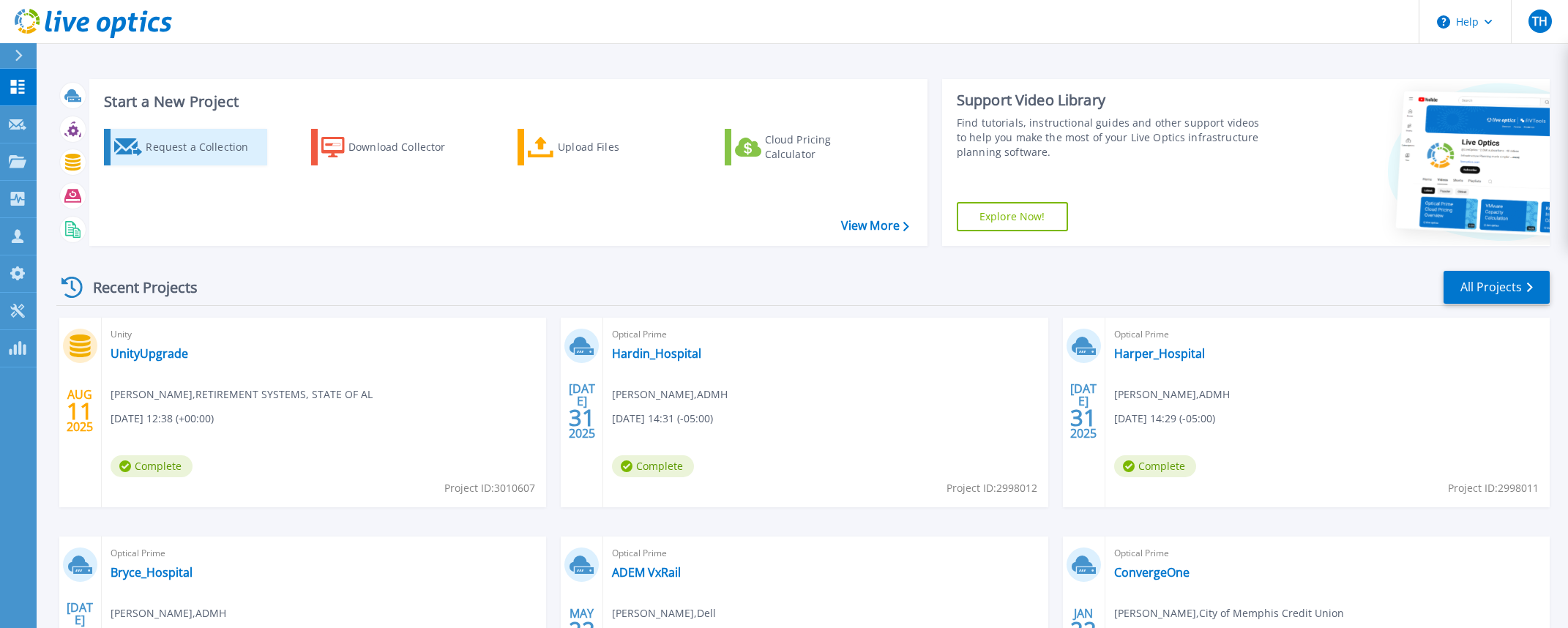
click at [159, 162] on div "Request a Collection" at bounding box center [204, 147] width 117 height 29
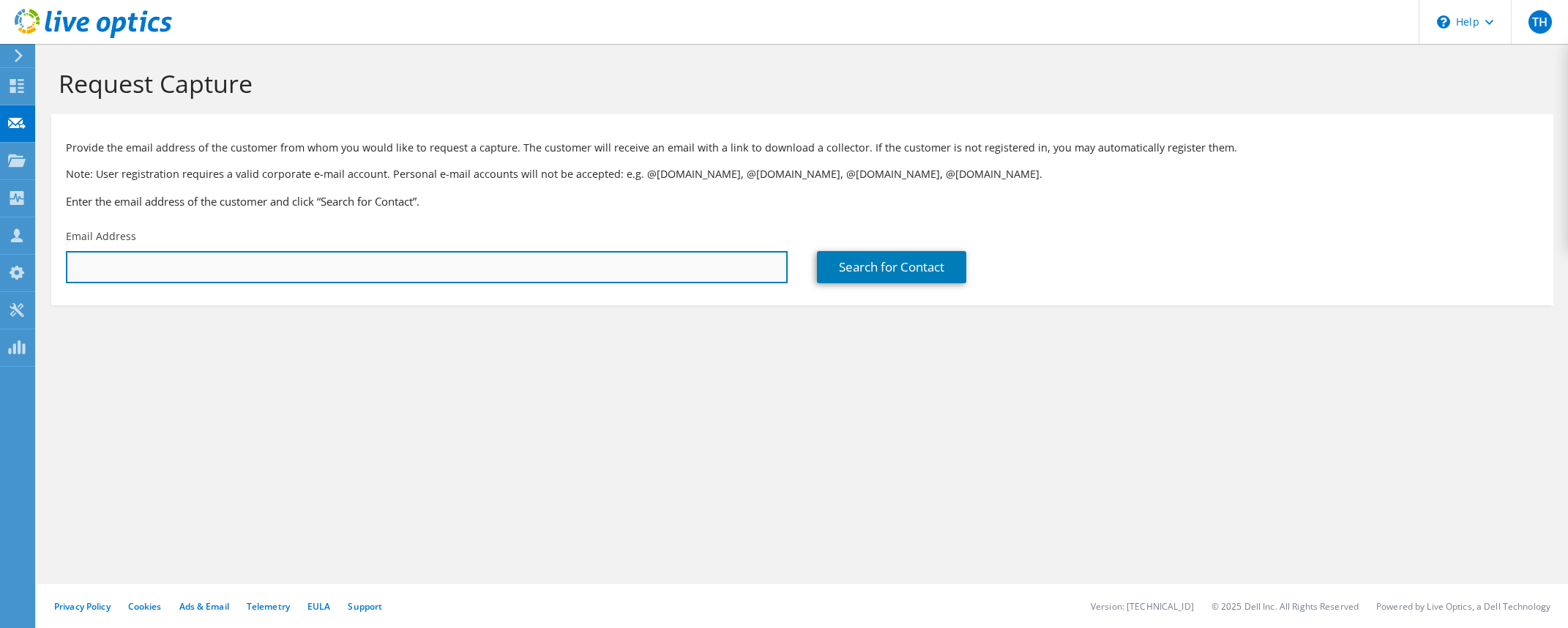
click at [172, 283] on input "text" at bounding box center [426, 267] width 722 height 32
paste input "mailto:lewis.jackson@accs.edu"
drag, startPoint x: 114, startPoint y: 296, endPoint x: 205, endPoint y: 302, distance: 91.2
click at [114, 283] on input "mailto:lewis.jackson@accs.edu" at bounding box center [426, 267] width 722 height 32
drag, startPoint x: 370, startPoint y: 285, endPoint x: 249, endPoint y: 291, distance: 121.1
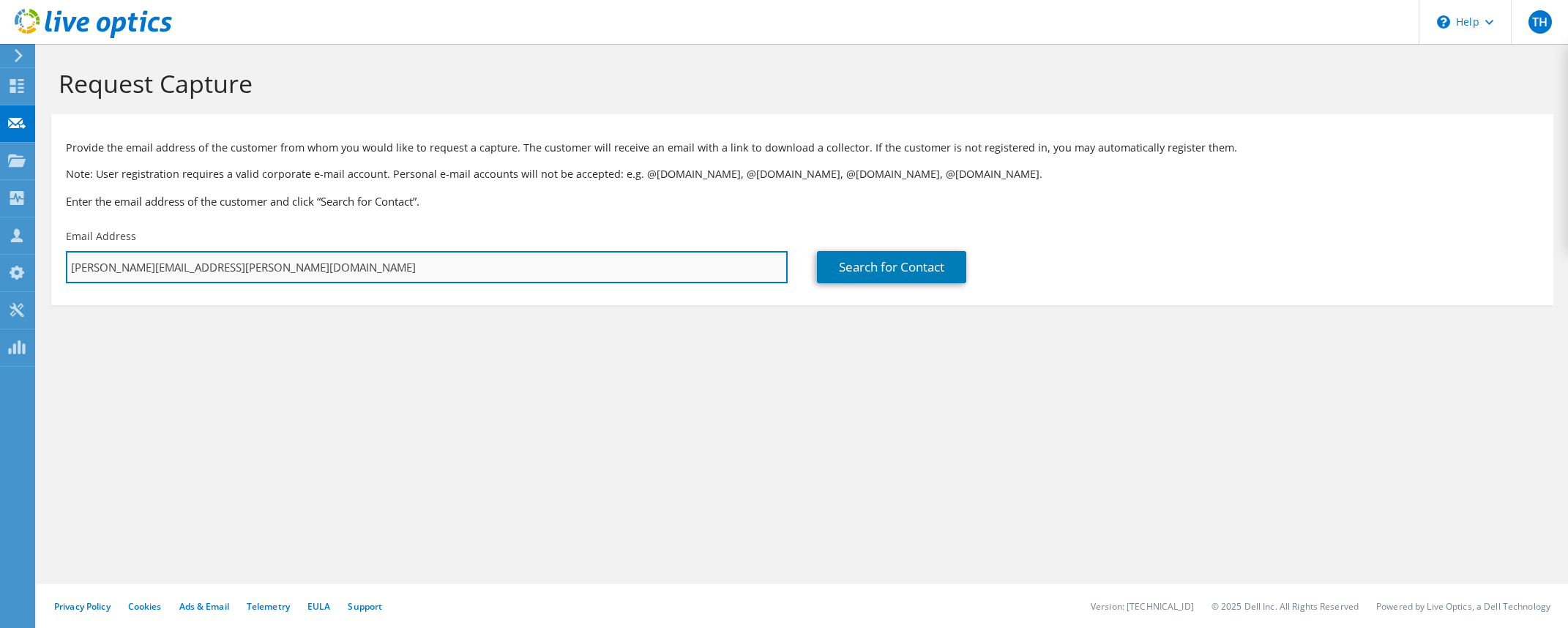
click at [181, 282] on input "lewis.jackson@accs.edu" at bounding box center [426, 267] width 722 height 32
drag, startPoint x: 240, startPoint y: 299, endPoint x: 38, endPoint y: 287, distance: 202.4
click at [38, 287] on section "Request Capture Provide the email address of the customer from whom you would l…" at bounding box center [802, 210] width 1532 height 334
type input "lewis.jackson@accs.edu"
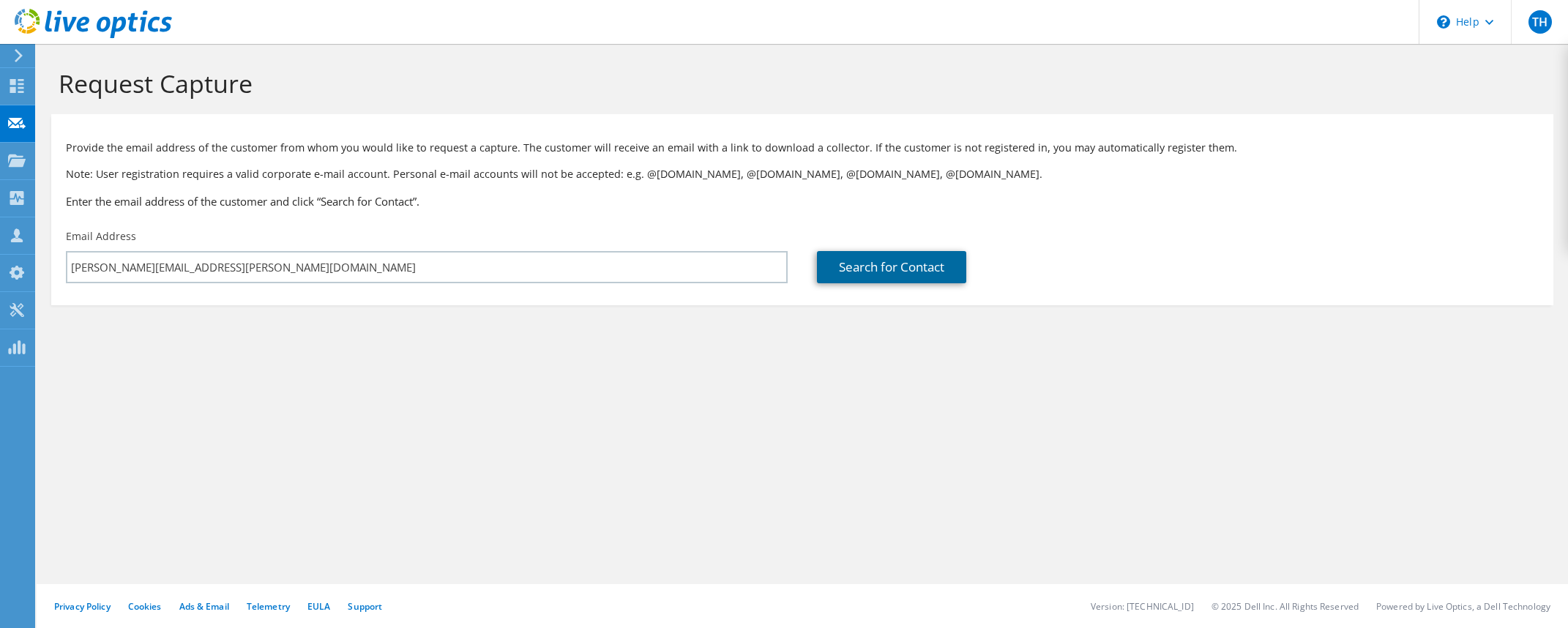
click at [935, 283] on link "Search for Contact" at bounding box center [891, 267] width 149 height 32
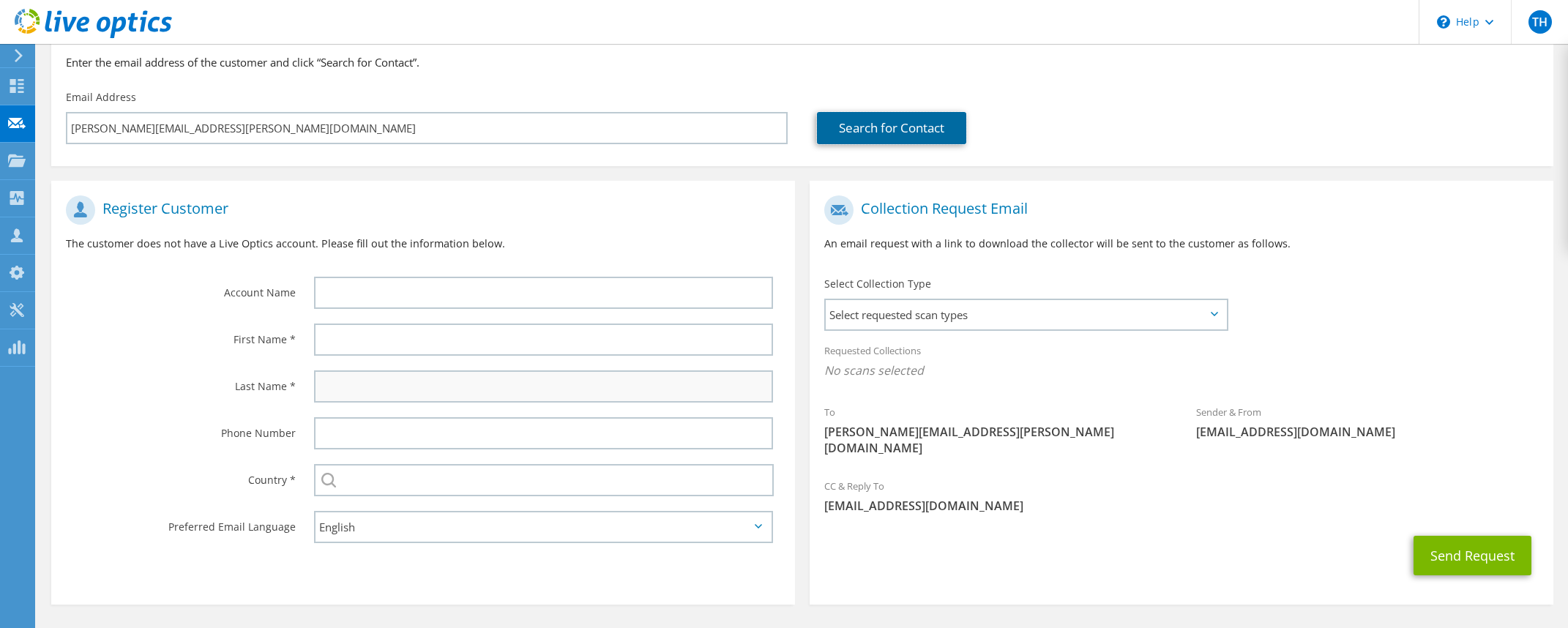
scroll to position [145, 0]
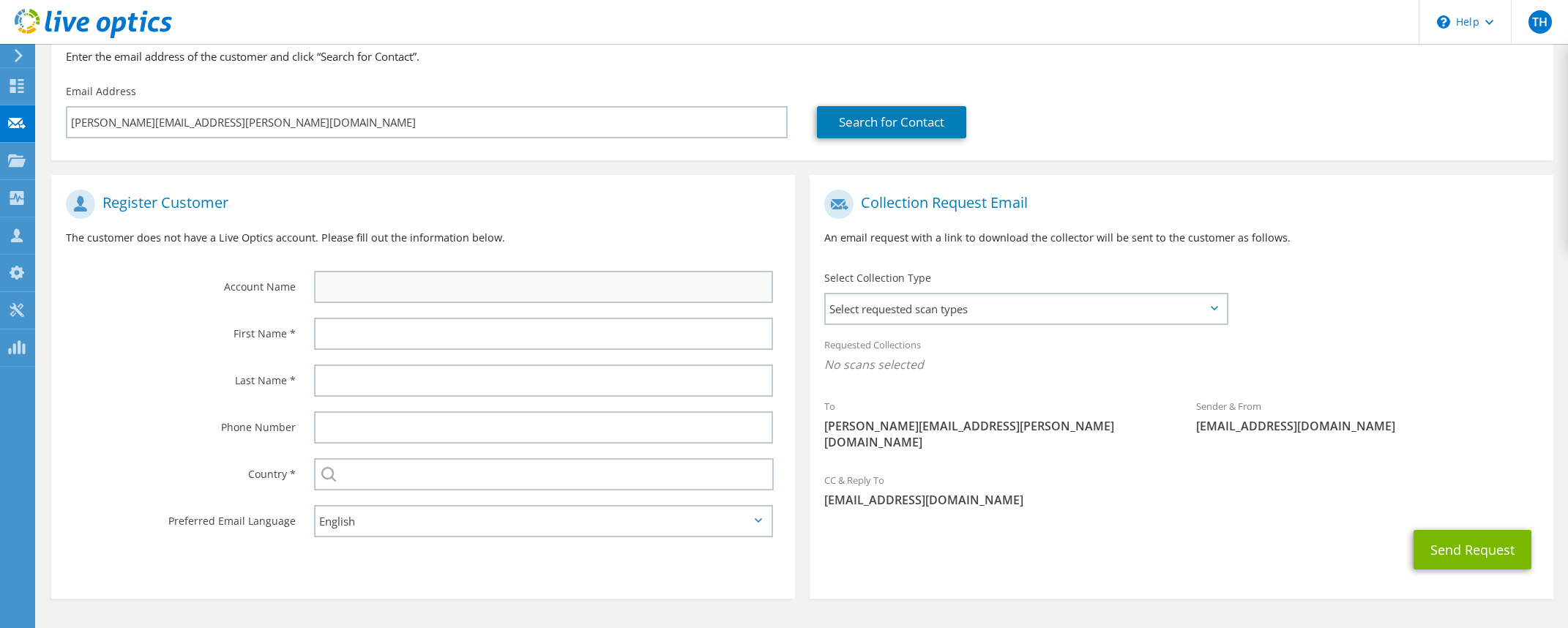
click at [402, 304] on div at bounding box center [547, 286] width 495 height 46
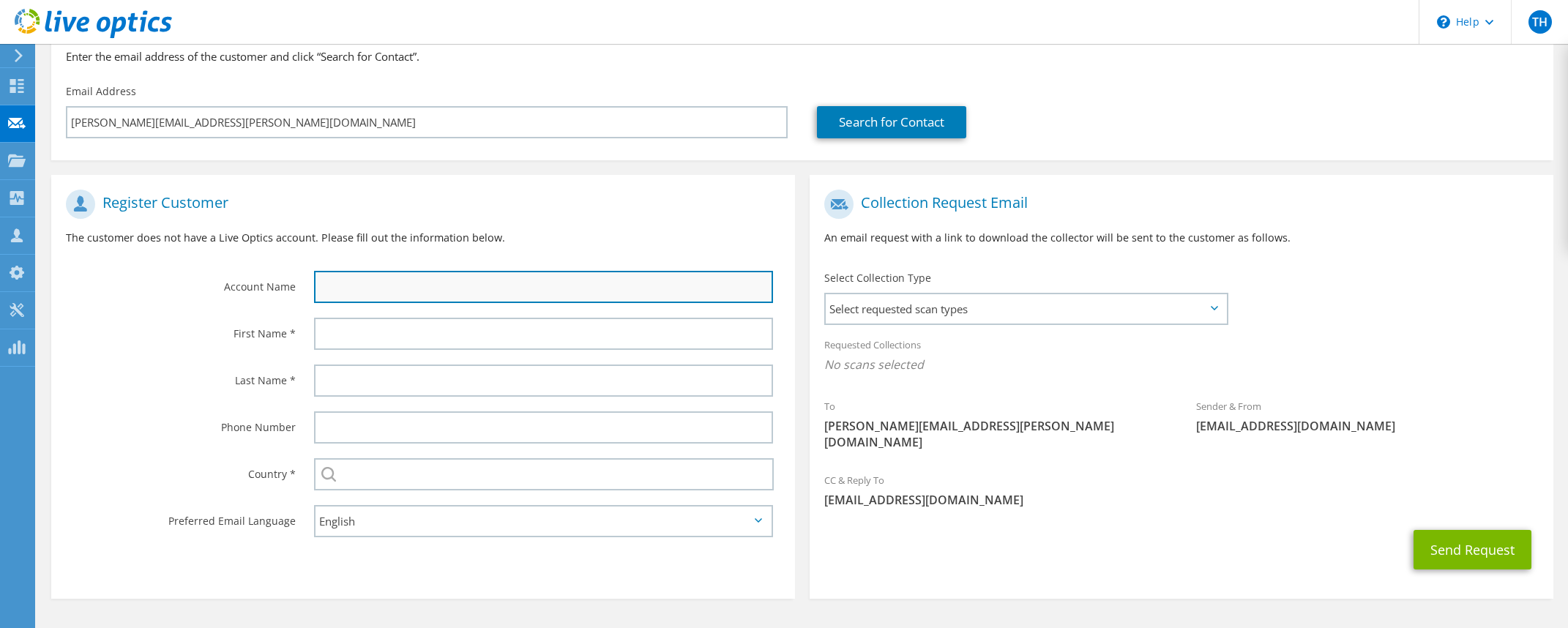
click at [406, 303] on input "text" at bounding box center [544, 286] width 459 height 32
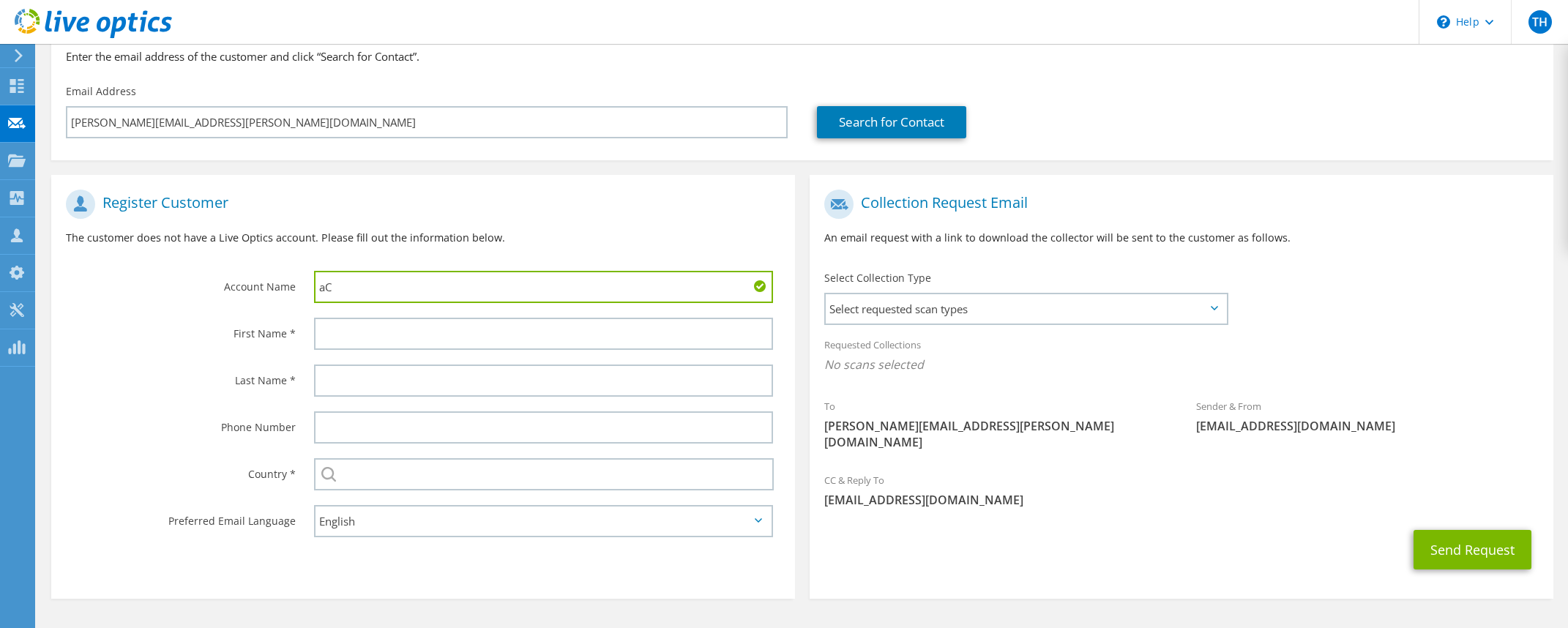
type input "a"
type input "ACCS"
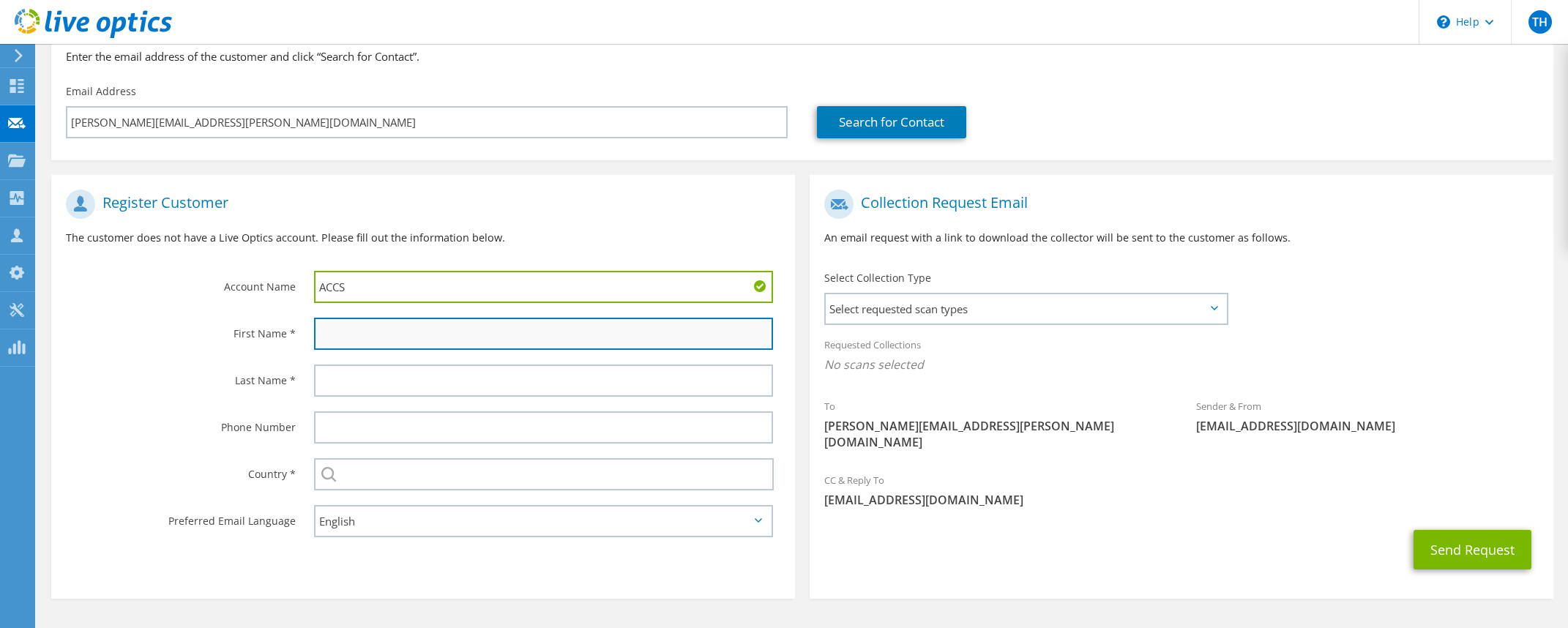
click at [379, 349] on input "text" at bounding box center [544, 333] width 459 height 32
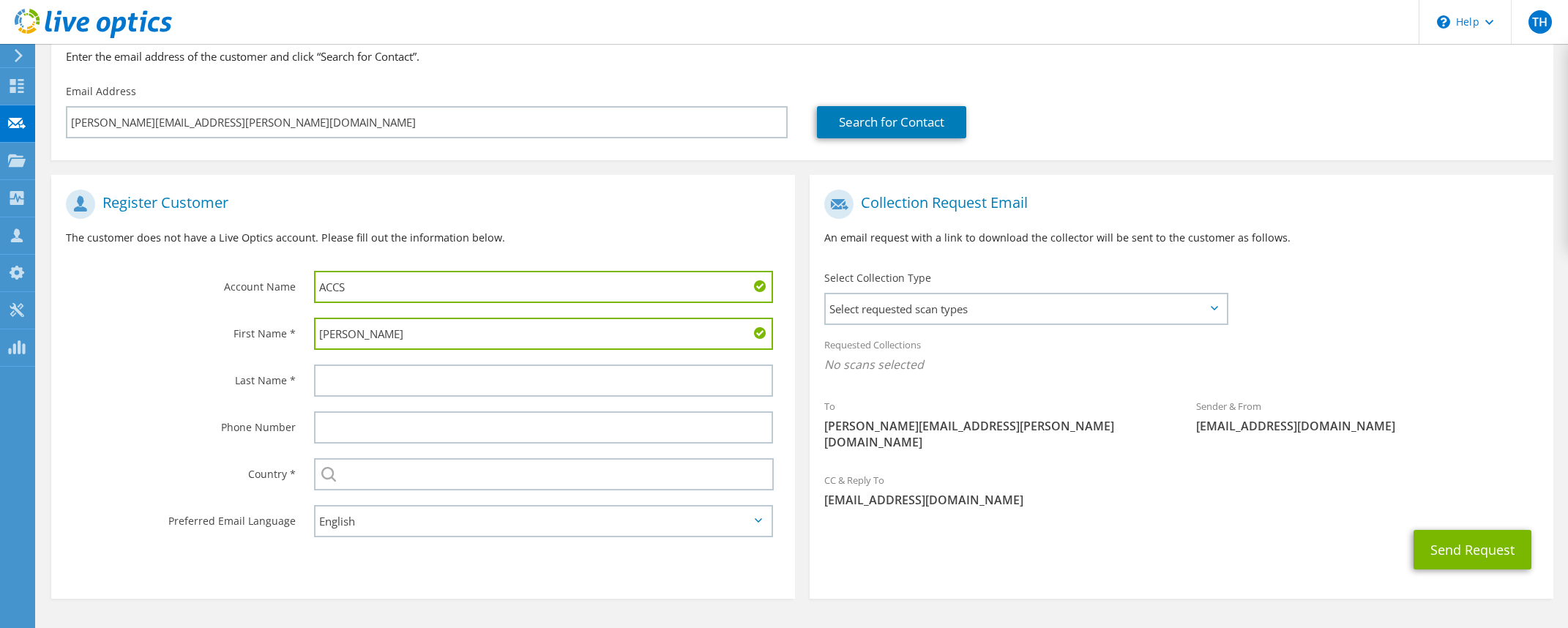
type input "Lewis"
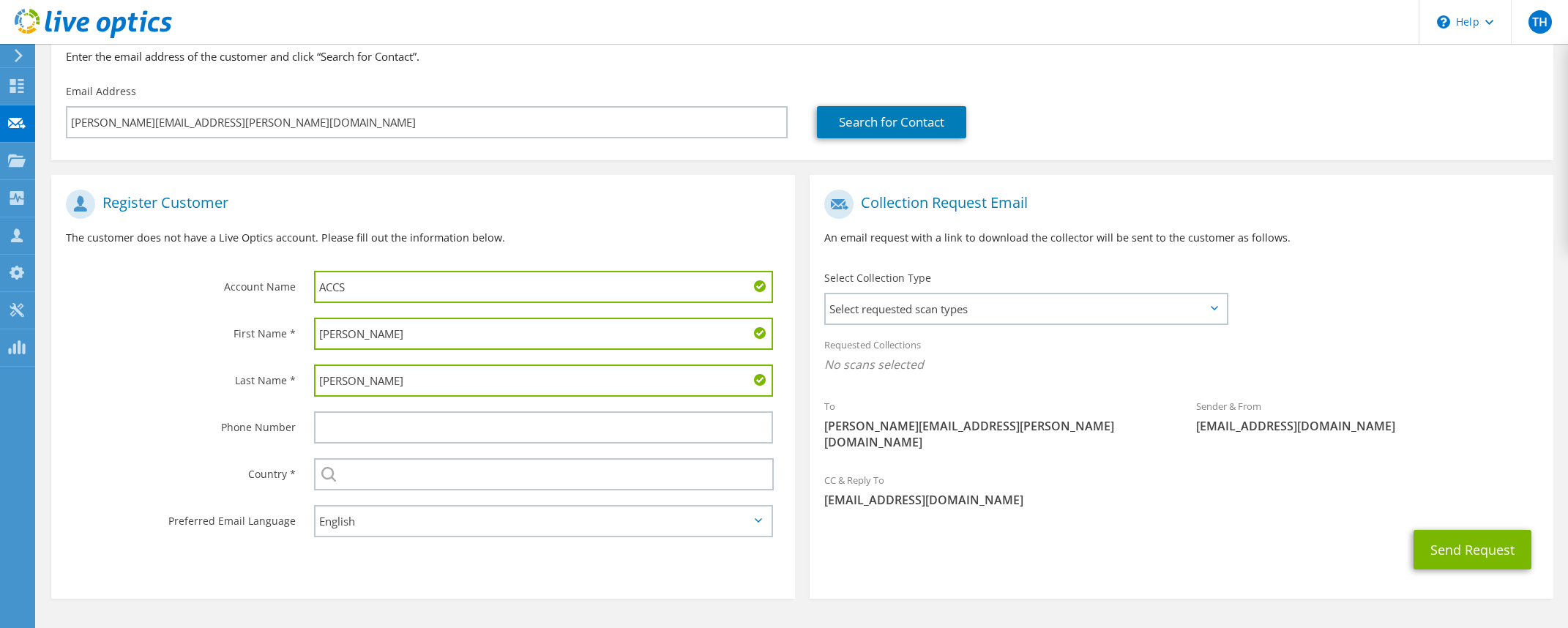
type input "Jackson"
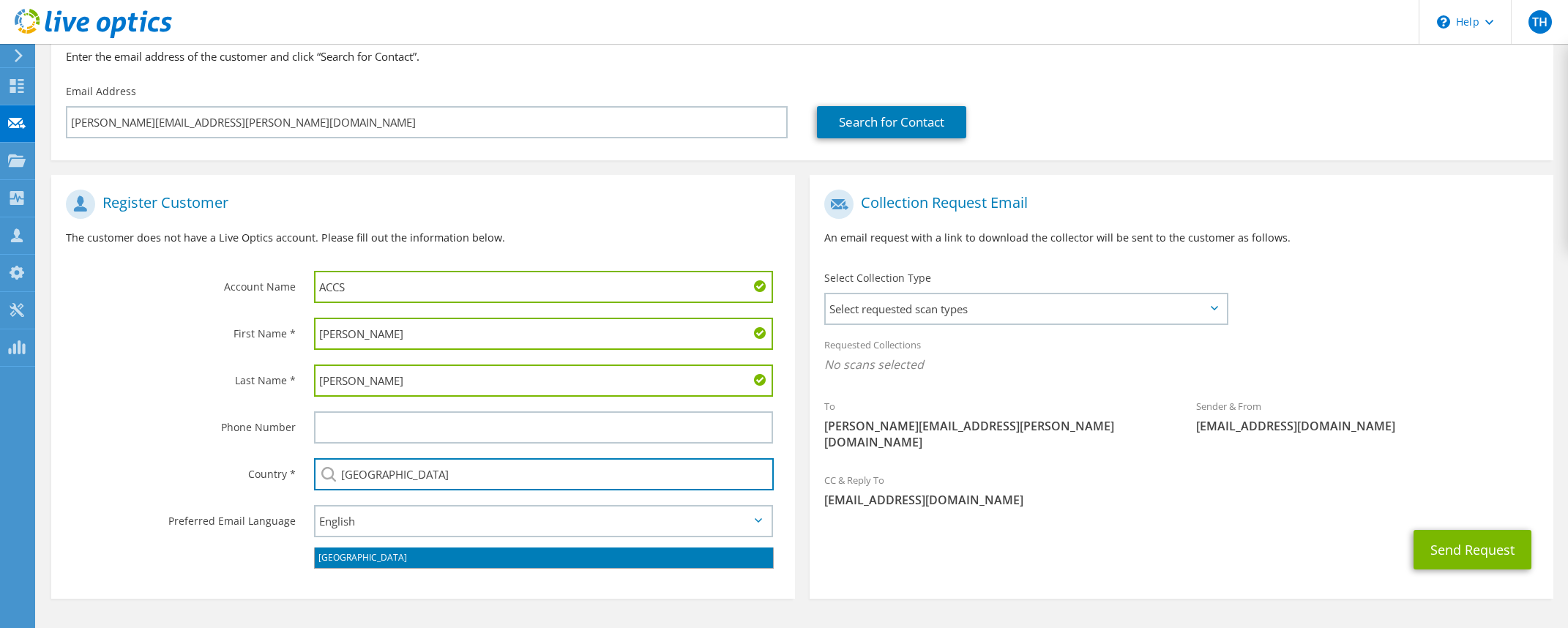
click at [390, 562] on li "United States" at bounding box center [544, 557] width 458 height 21
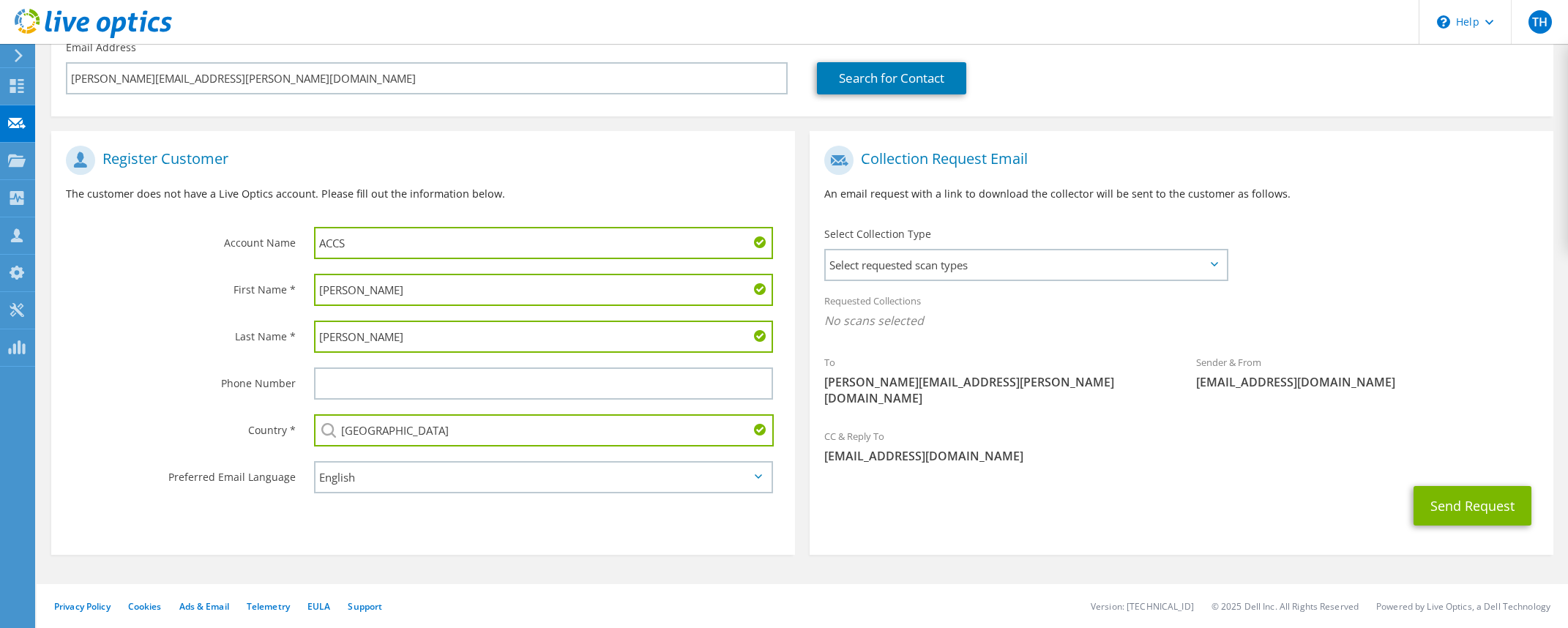
scroll to position [244, 0]
type input "United States"
click at [961, 251] on span "Select requested scan types" at bounding box center [1026, 265] width 401 height 29
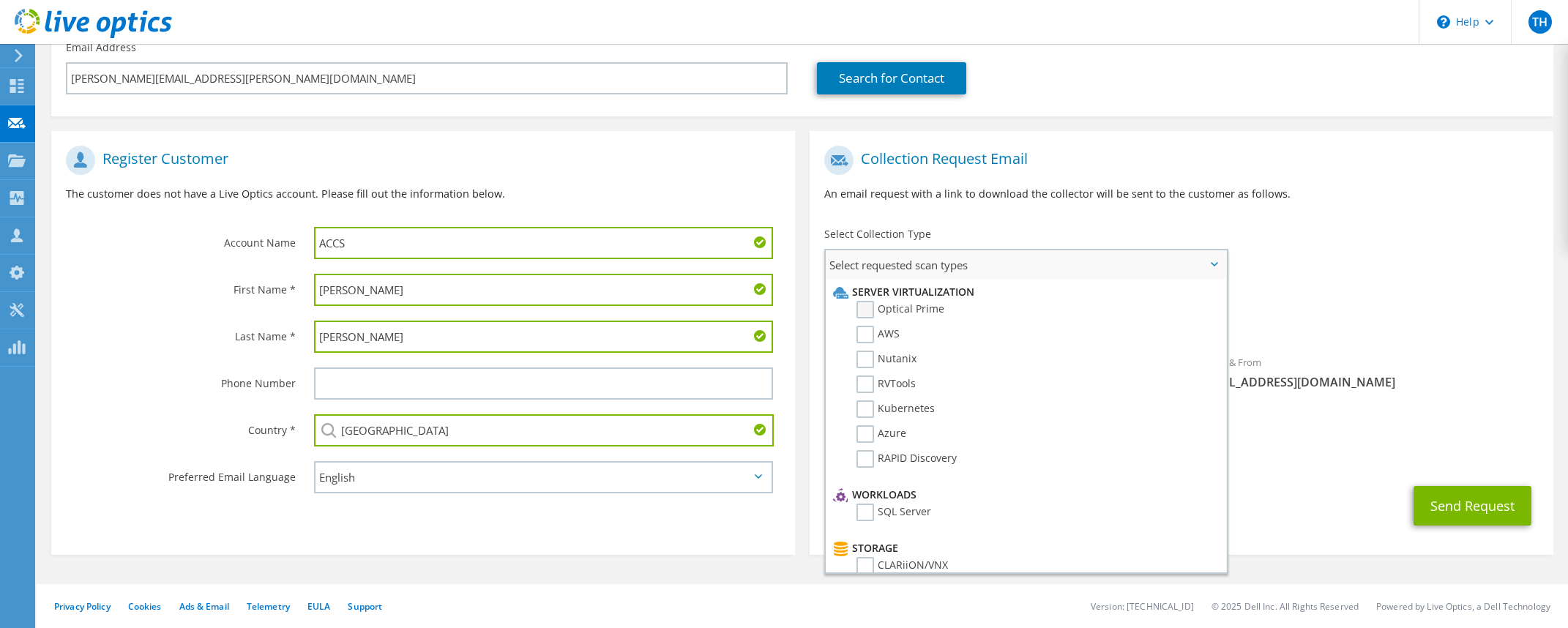
click at [864, 300] on label "Optical Prime" at bounding box center [901, 309] width 87 height 17
click at [0, 0] on input "Optical Prime" at bounding box center [0, 0] width 0 height 0
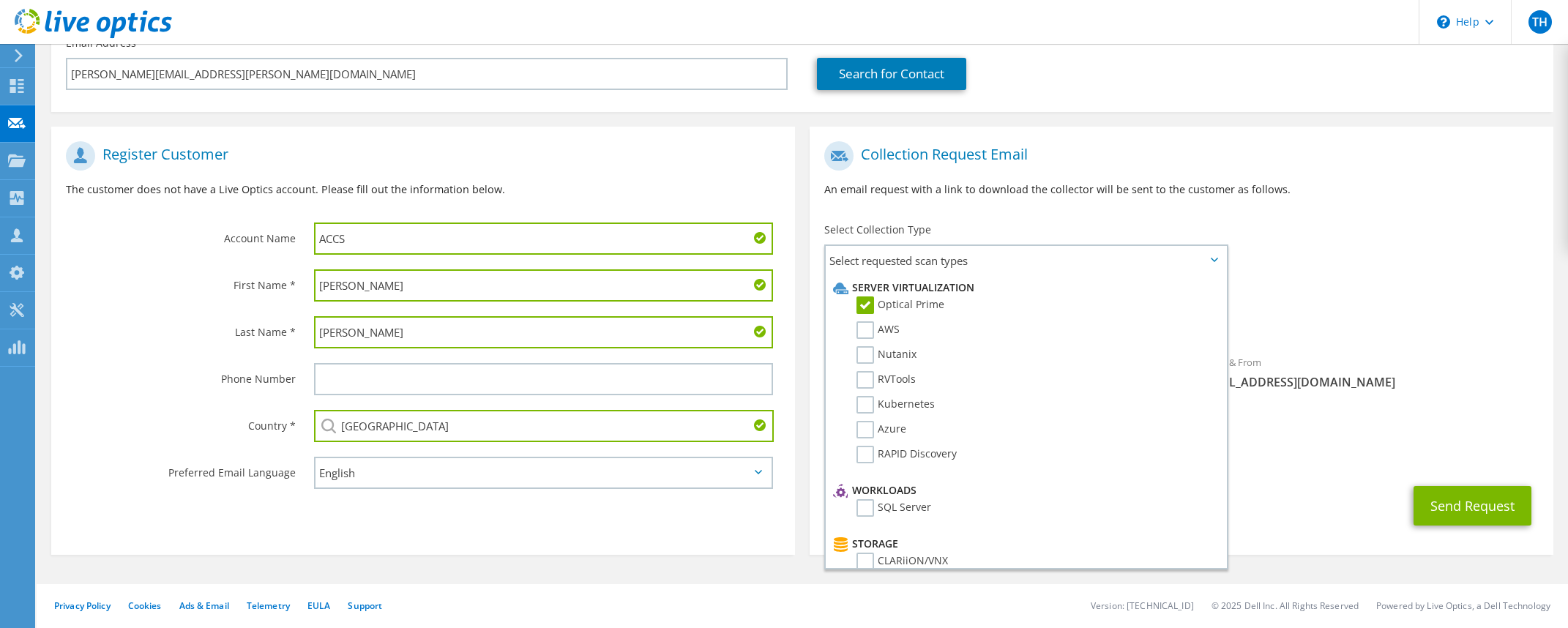
click at [1308, 284] on div "Requested Collections No scans selected Optical Prime" at bounding box center [1181, 310] width 744 height 58
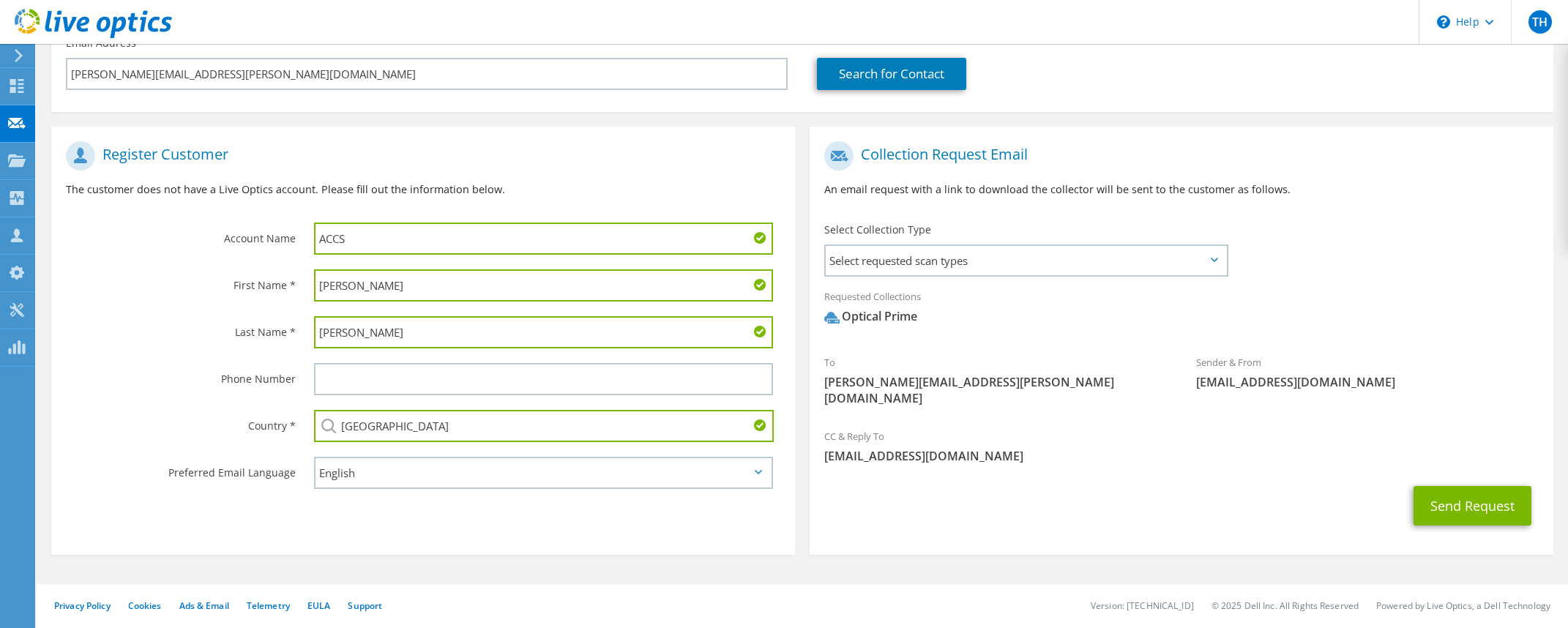
scroll to position [248, 0]
click at [1442, 505] on button "Send Request" at bounding box center [1471, 505] width 117 height 39
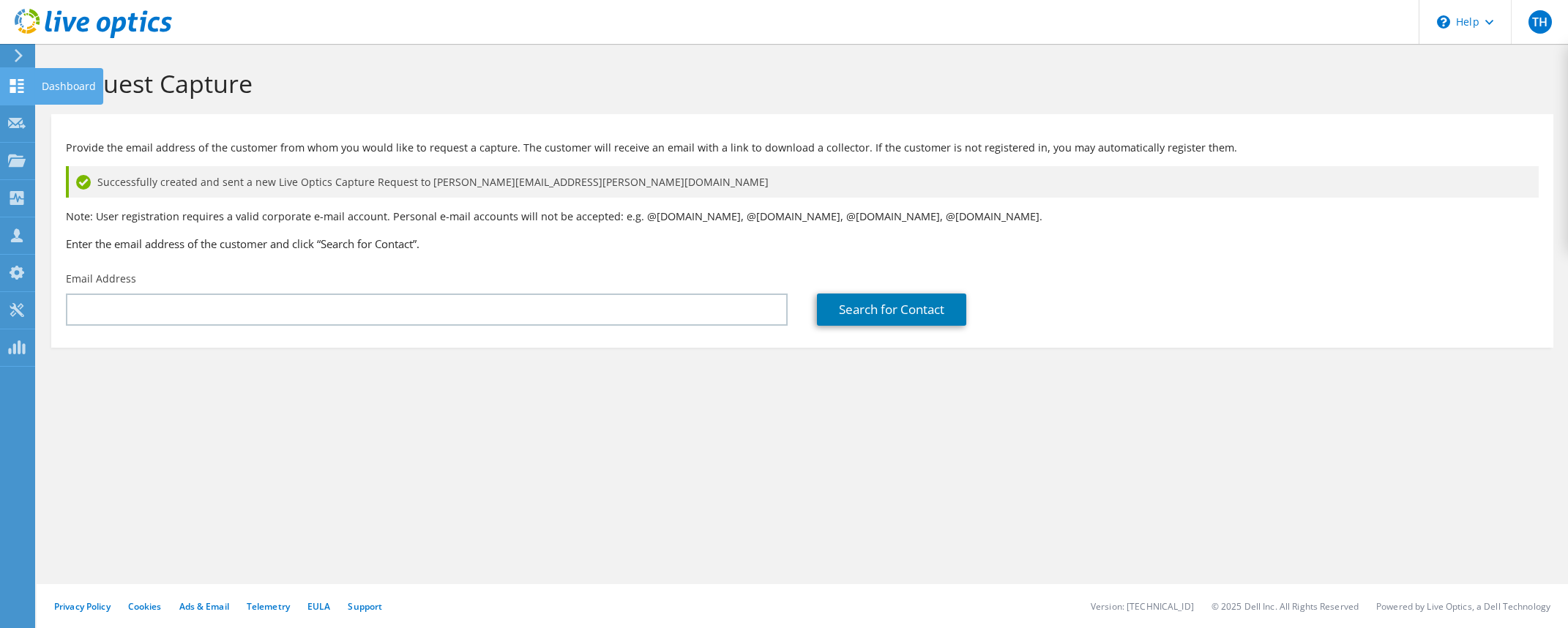
click at [21, 90] on icon at bounding box center [16, 86] width 17 height 14
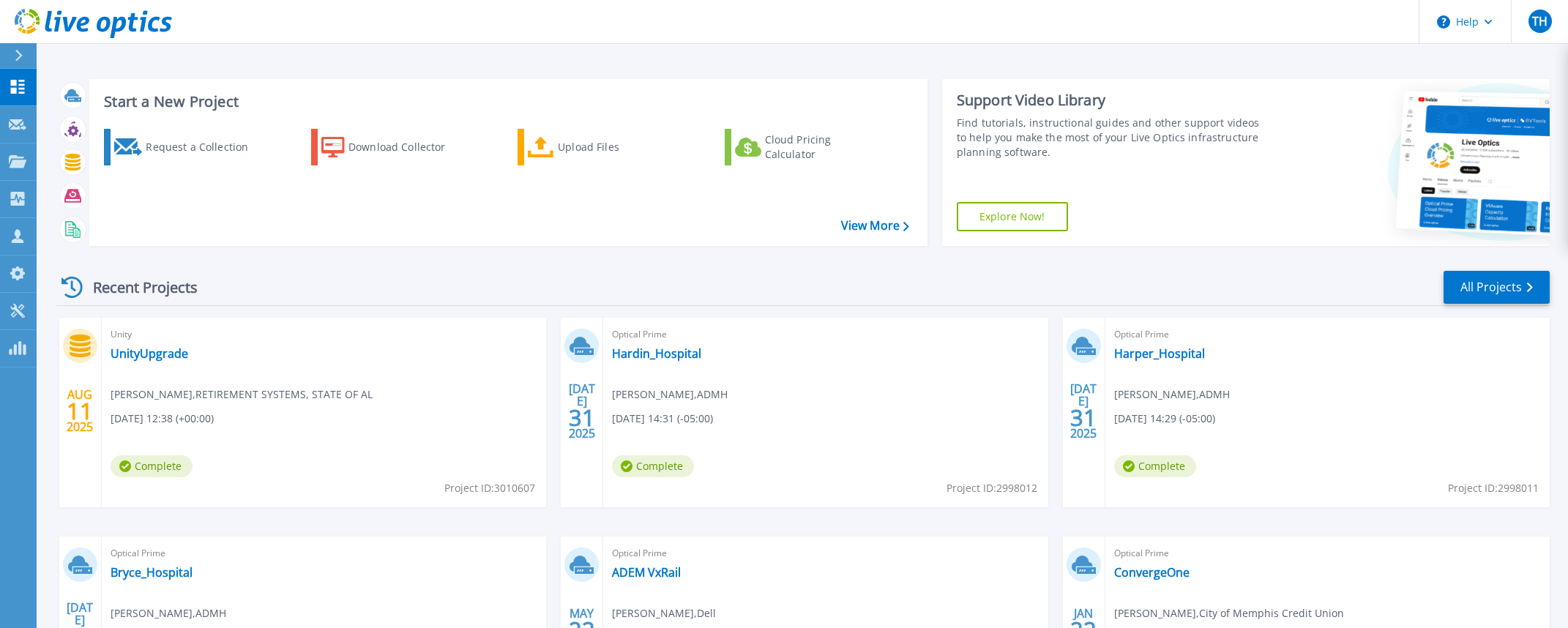
click at [876, 404] on div "Optical Prime Hardin_Hospital Robert Schodorf , ADMH 07/31/2025, 14:31 (-05:00)…" at bounding box center [825, 412] width 444 height 189
click at [614, 279] on div "Recent Projects All Projects AUG 11 2025 Unity UnityUpgrade Nick Michaelson , R…" at bounding box center [803, 512] width 1493 height 510
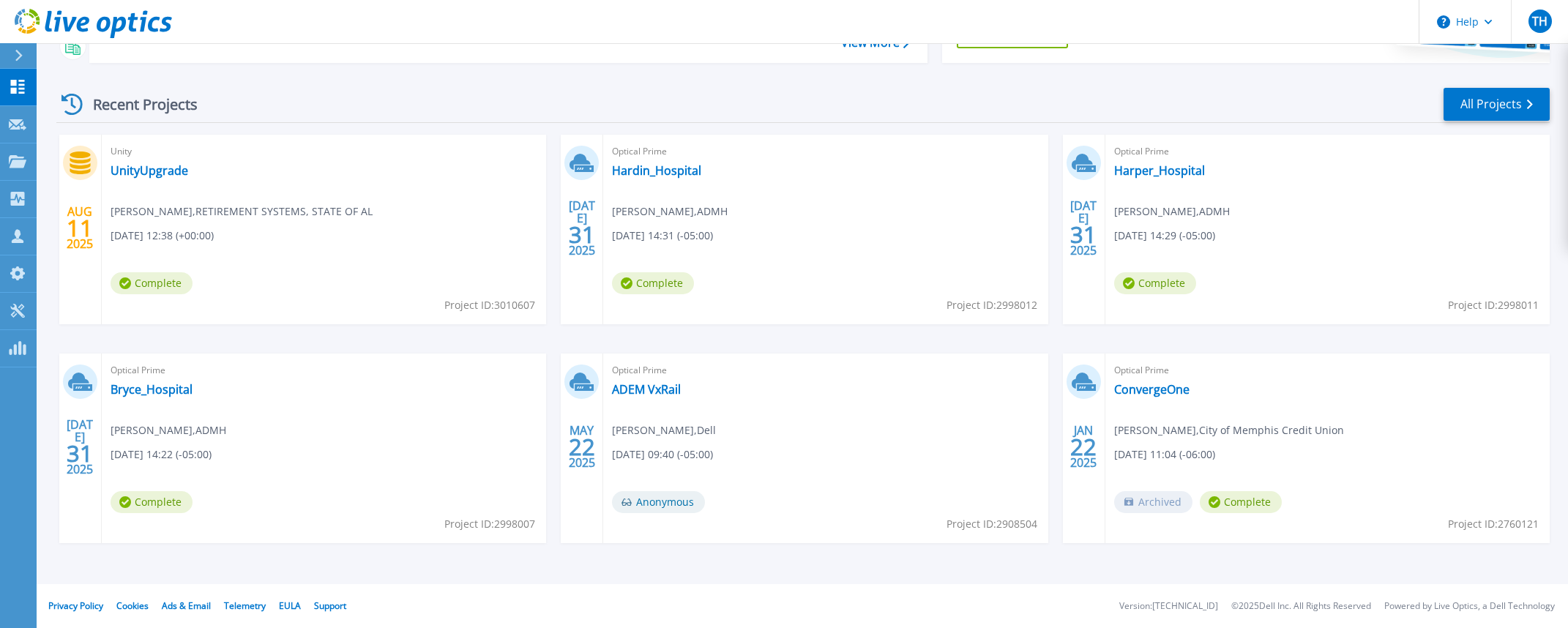
scroll to position [219, 0]
click at [643, 382] on link "ADEM VxRail" at bounding box center [647, 390] width 69 height 15
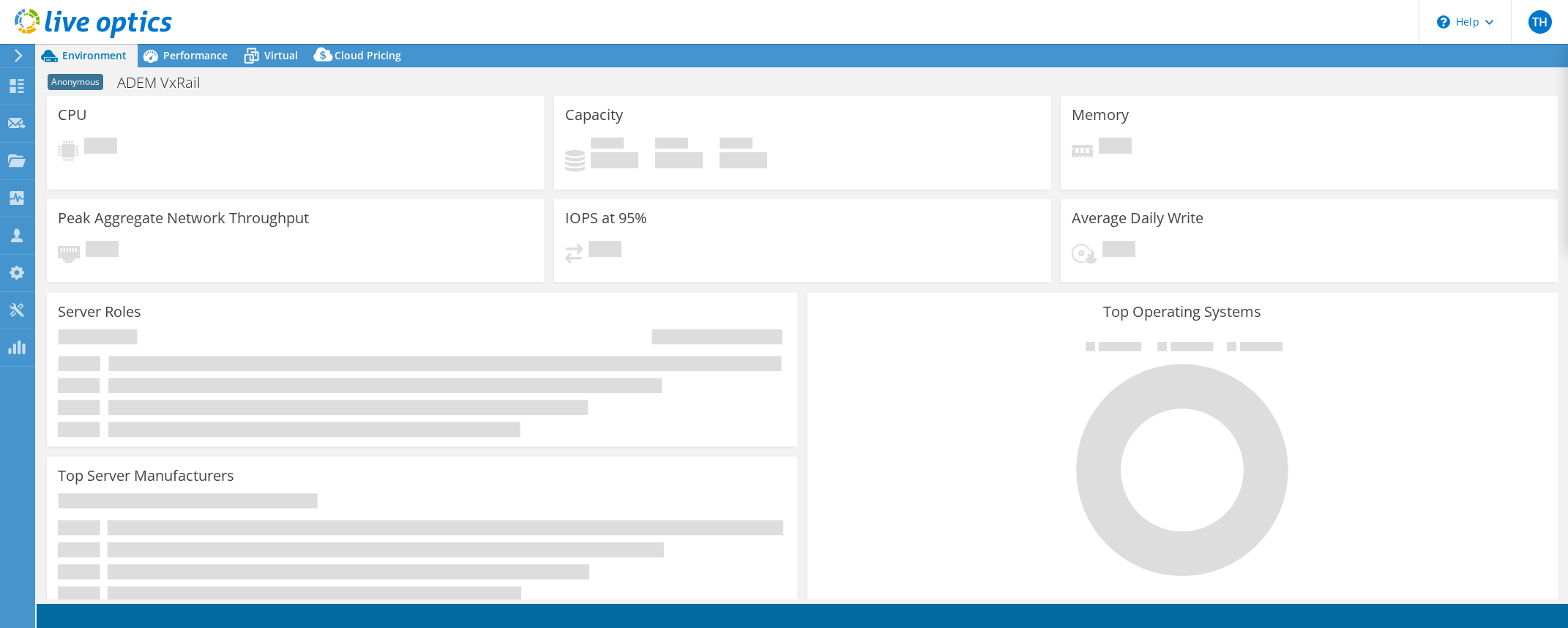
select select "USD"
